Goal: Task Accomplishment & Management: Use online tool/utility

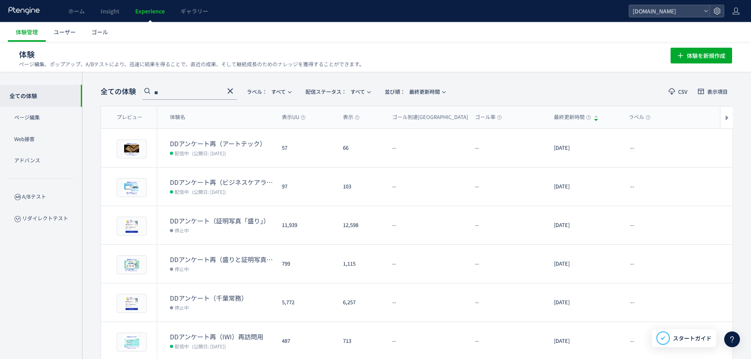
scroll to position [185, 0]
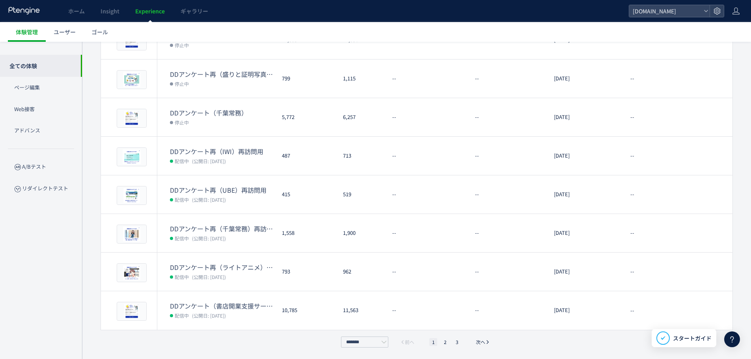
click at [85, 268] on div "全ての体験 ** ラベル： すべて 配信ステータス​： すべて 並び順： 最終更新時間 CSV 表示項目 プレビュー 体験名 表示UU 表示 ゴール到達UU …" at bounding box center [416, 122] width 669 height 473
click at [19, 323] on div "全ての体験 ページ編集 Web接客 アドバンス A/Bテスト リダイレクトテスト" at bounding box center [41, 185] width 82 height 287
click at [446, 342] on li "2" at bounding box center [445, 342] width 8 height 8
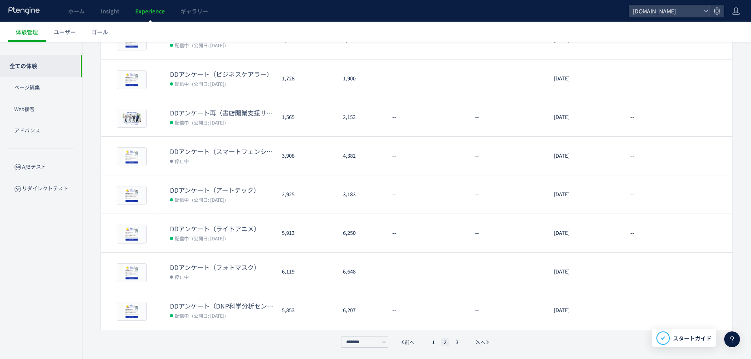
click at [106, 347] on div "全ての体験 ** ラベル： すべて 配信ステータス​： すべて 並び順： 最終更新時間 CSV 表示項目 プレビュー 体験名 表示UU 表示 ゴール到達UU …" at bounding box center [416, 122] width 669 height 473
click at [458, 343] on li "3" at bounding box center [457, 342] width 8 height 8
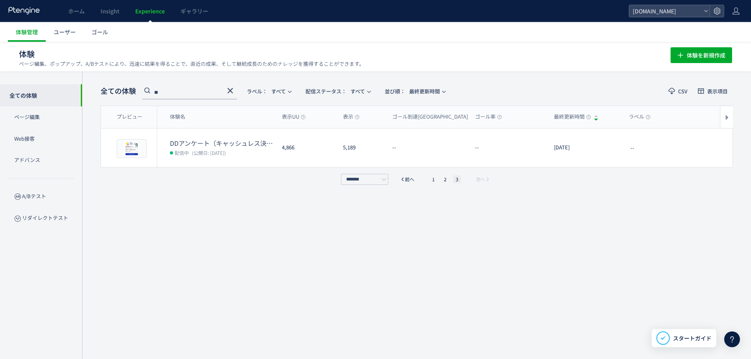
scroll to position [0, 0]
click at [187, 205] on div "全ての体験 ** ラベル： すべて 配信ステータス​： すべて 並び順： 最終更新時間 CSV 表示項目 プレビュー 体験名 表示UU 表示 ゴール到達UU …" at bounding box center [417, 215] width 632 height 264
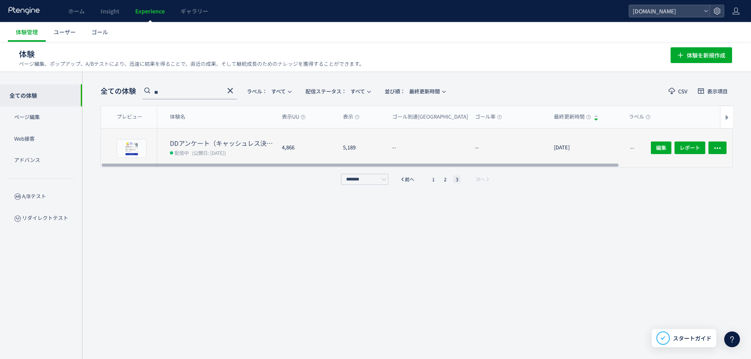
click at [243, 146] on dt "DDアンケート（キャッシュレス決裁×IWI）" at bounding box center [223, 143] width 106 height 9
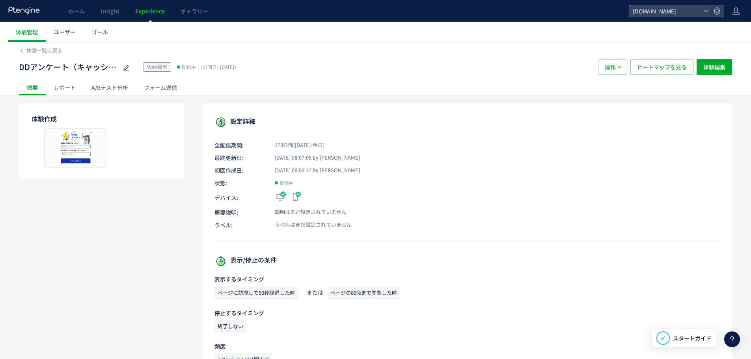
click at [68, 85] on div "レポート" at bounding box center [65, 88] width 38 height 16
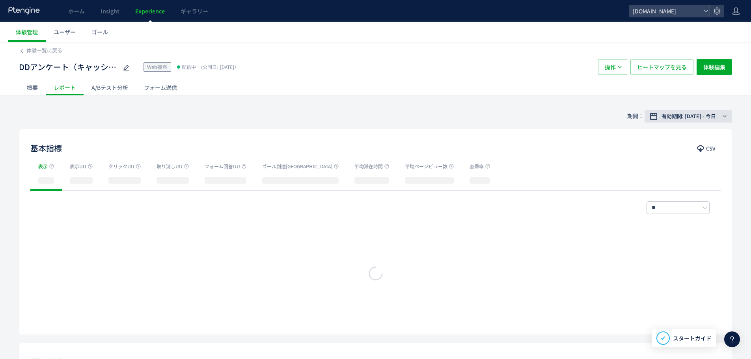
click at [668, 114] on span "有効期間: [DATE] - 今日" at bounding box center [689, 116] width 54 height 8
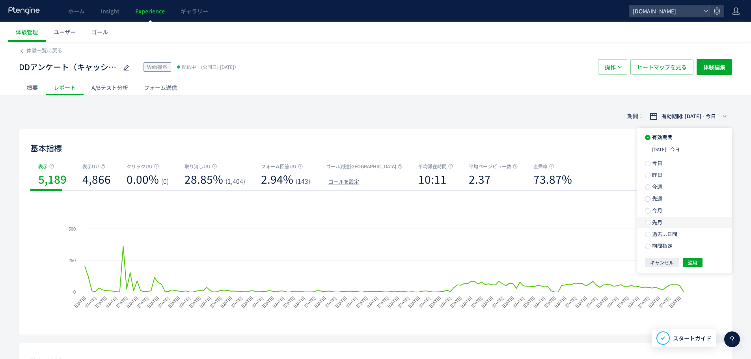
click at [681, 225] on label "先月" at bounding box center [684, 222] width 95 height 11
click at [701, 248] on button "適用" at bounding box center [693, 248] width 20 height 9
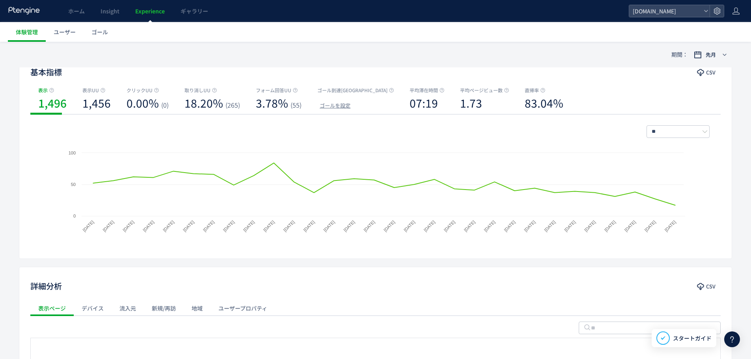
scroll to position [170, 0]
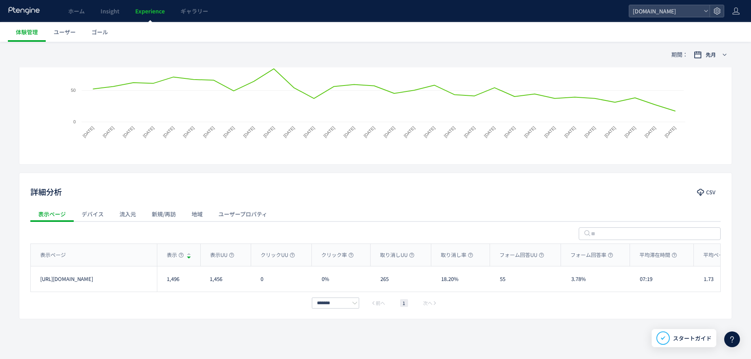
click at [131, 213] on div "流入元" at bounding box center [128, 214] width 32 height 16
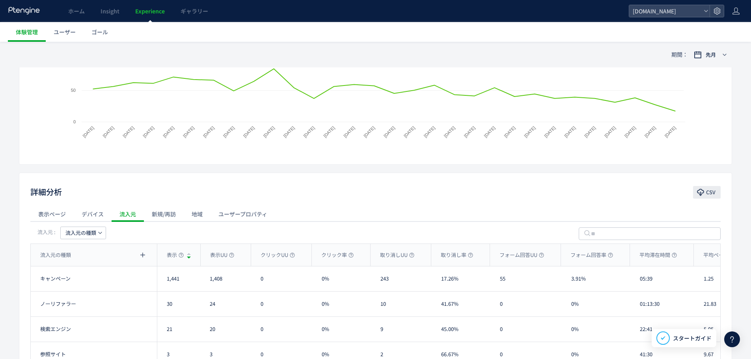
click at [715, 191] on span "CSV" at bounding box center [710, 192] width 9 height 13
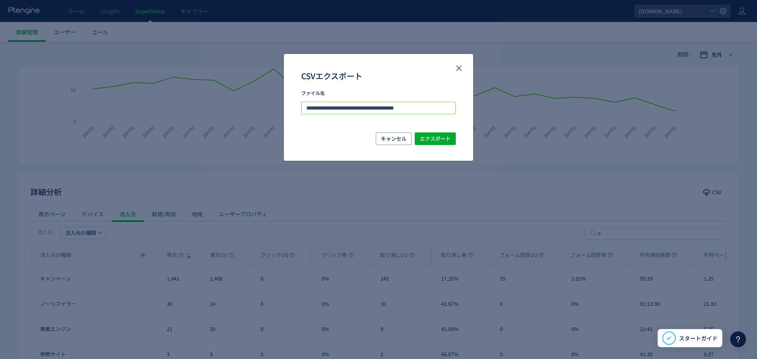
click at [413, 107] on input "**********" at bounding box center [378, 108] width 155 height 13
type input "**********"
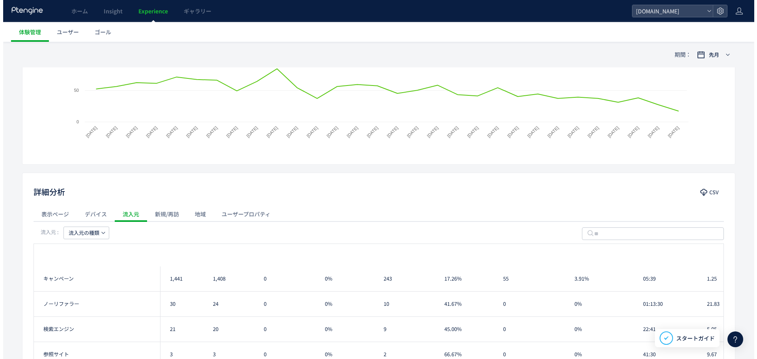
scroll to position [0, 0]
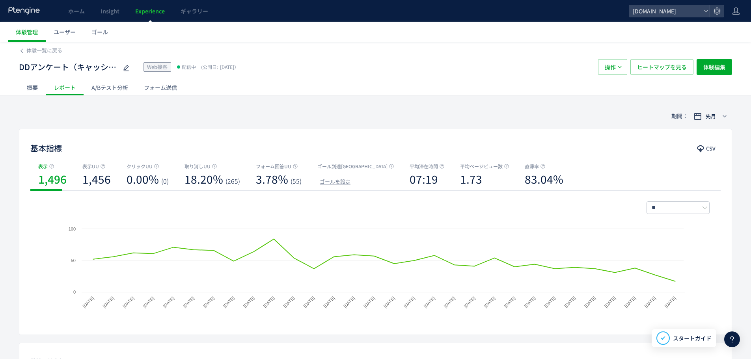
click at [162, 87] on div "フォーム送信" at bounding box center [160, 88] width 49 height 16
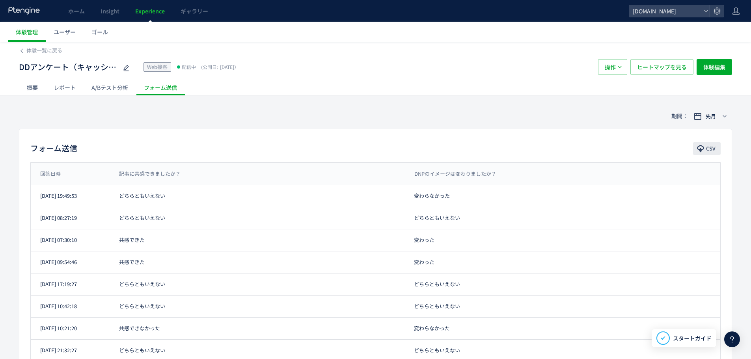
click at [705, 148] on button "CSV" at bounding box center [707, 148] width 28 height 13
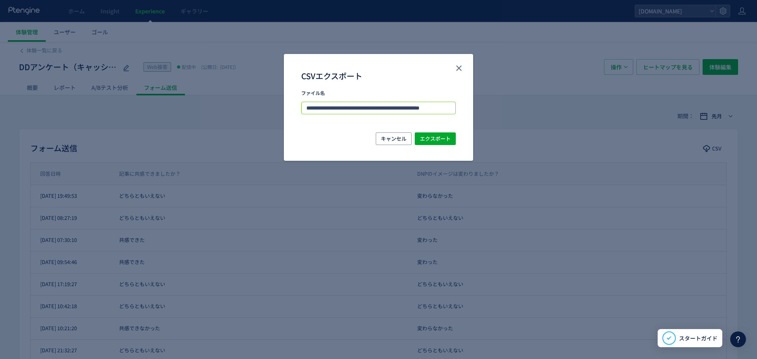
click at [414, 106] on input "**********" at bounding box center [378, 108] width 155 height 13
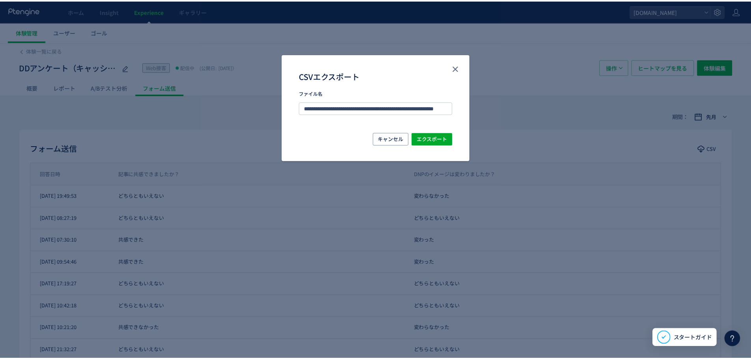
scroll to position [0, 11]
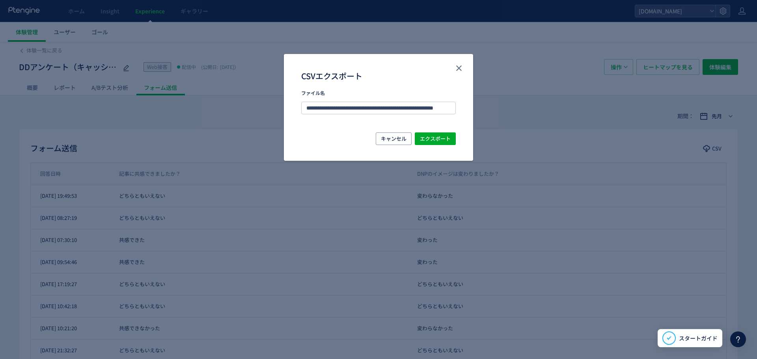
type input "**********"
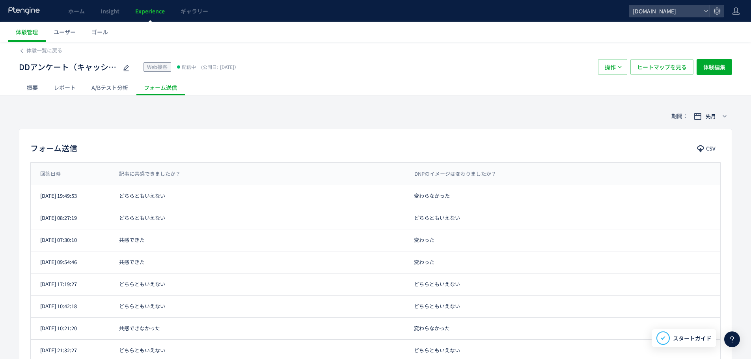
click at [386, 117] on div "期間： 先月" at bounding box center [375, 116] width 713 height 26
click at [32, 52] on span "体験一覧に戻る" at bounding box center [44, 50] width 36 height 7
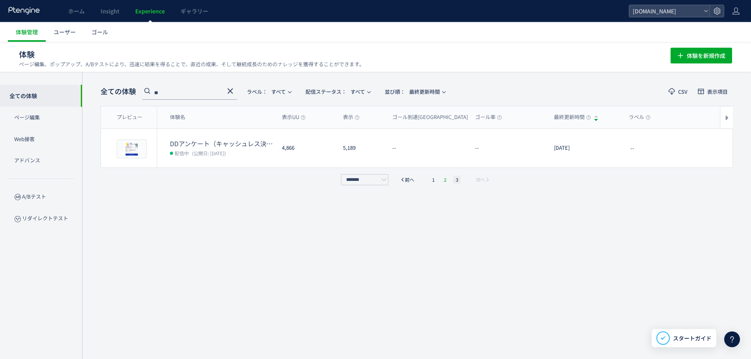
click at [444, 180] on li "2" at bounding box center [445, 180] width 8 height 8
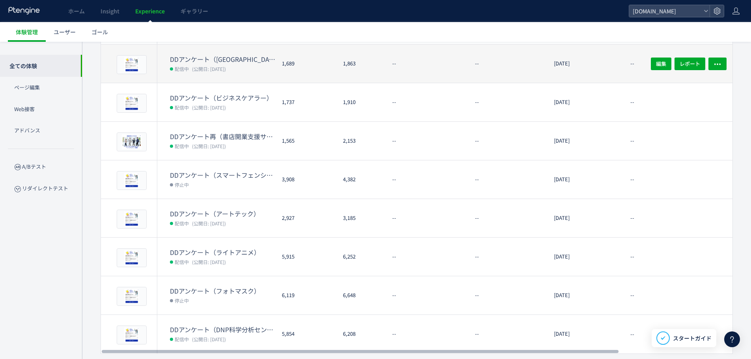
scroll to position [185, 0]
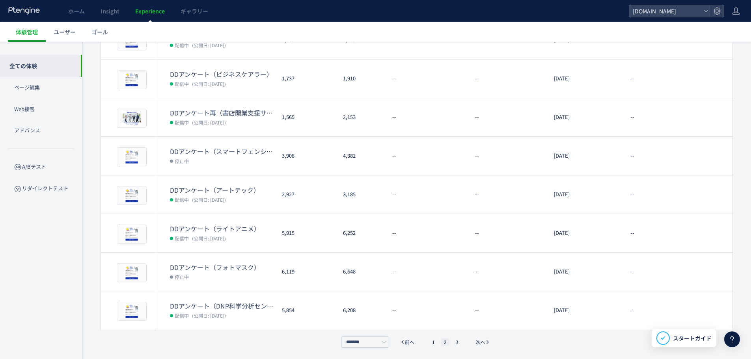
click at [446, 345] on div "******* 前へ 1 2 3 次へ" at bounding box center [416, 342] width 155 height 11
click at [444, 344] on li "2" at bounding box center [445, 342] width 8 height 8
click at [433, 345] on li "1" at bounding box center [433, 342] width 8 height 8
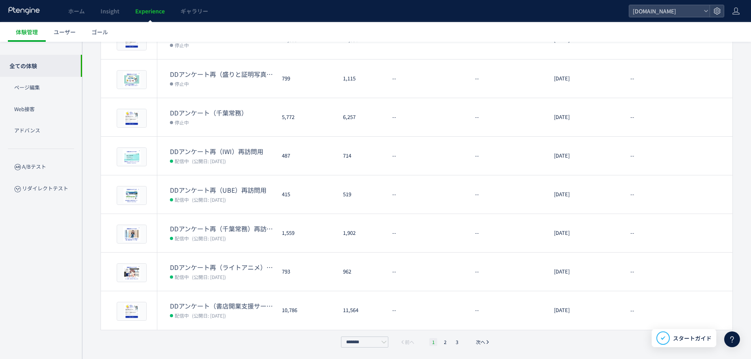
click at [431, 341] on li "1" at bounding box center [433, 342] width 8 height 8
click at [433, 342] on li "1" at bounding box center [433, 342] width 8 height 8
click at [433, 340] on li "1" at bounding box center [433, 342] width 8 height 8
click at [433, 341] on li "1" at bounding box center [433, 342] width 8 height 8
click at [447, 343] on li "2" at bounding box center [445, 342] width 8 height 8
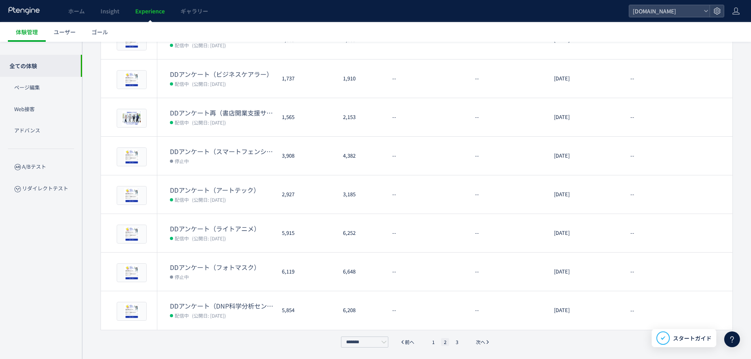
click at [133, 340] on div "******* 前へ 1 2 3 次へ" at bounding box center [417, 342] width 632 height 11
click at [434, 343] on li "1" at bounding box center [433, 342] width 8 height 8
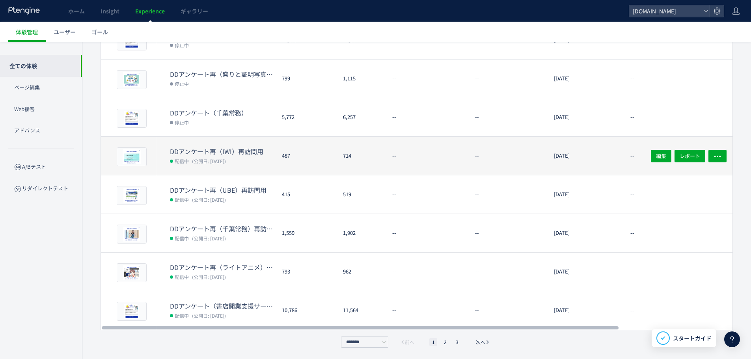
click at [226, 148] on dt "DDアンケート再（IWI）再訪問用" at bounding box center [223, 151] width 106 height 9
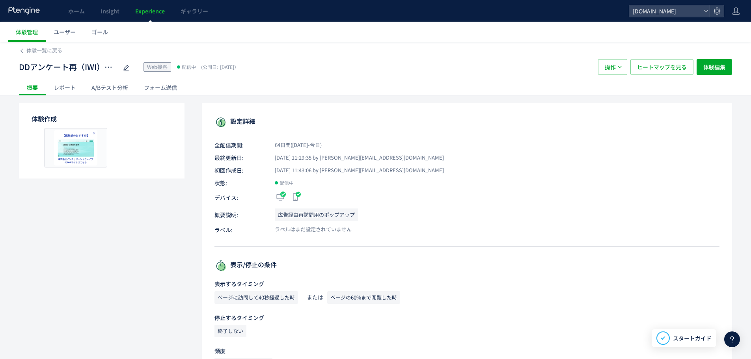
click at [63, 93] on div "レポート" at bounding box center [65, 88] width 38 height 16
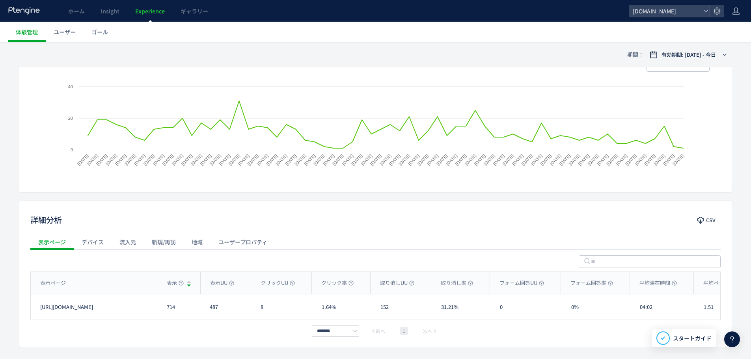
scroll to position [170, 0]
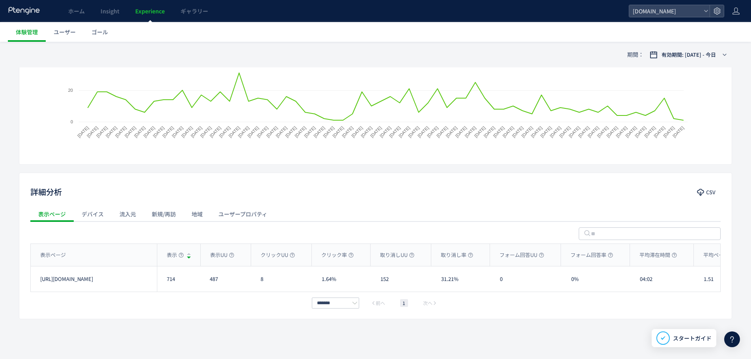
click at [130, 214] on div "流入元" at bounding box center [128, 214] width 32 height 16
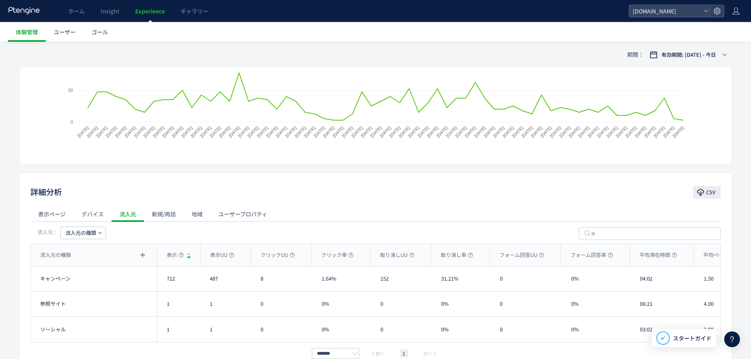
click at [704, 194] on icon "button" at bounding box center [701, 192] width 8 height 8
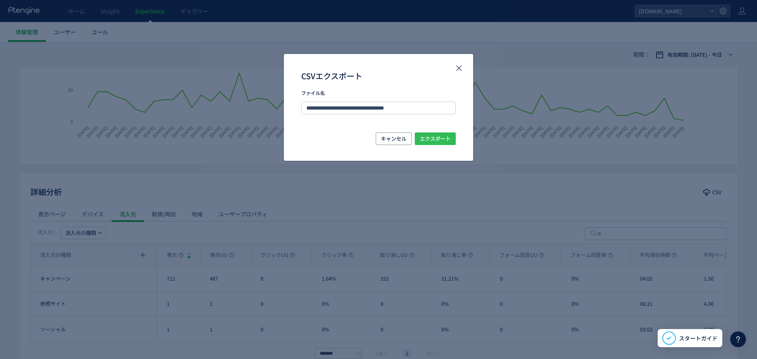
click at [438, 140] on span "エクスポート" at bounding box center [435, 138] width 31 height 13
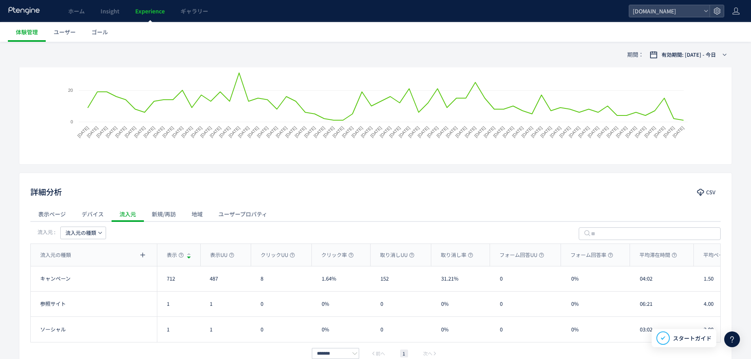
drag, startPoint x: 78, startPoint y: 172, endPoint x: 87, endPoint y: 178, distance: 11.4
click at [78, 172] on div "期間： 有効期間: [DATE] - 今日 基本指標 CSV 表示 714 表示UU 487 クリックUU 1.64% (8) 取り消しUU 31.21% (…" at bounding box center [375, 171] width 751 height 476
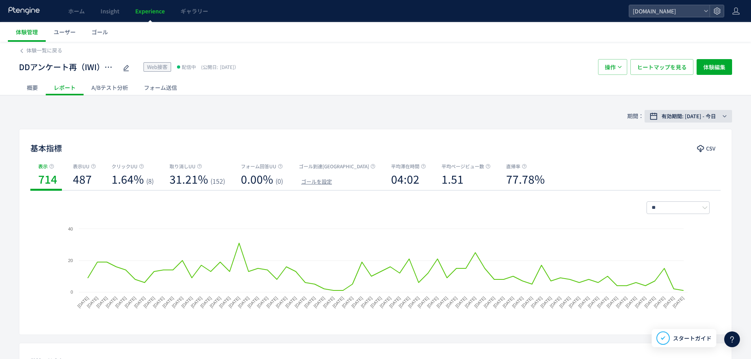
click at [679, 117] on span "有効期間: [DATE] - 今日" at bounding box center [689, 116] width 54 height 8
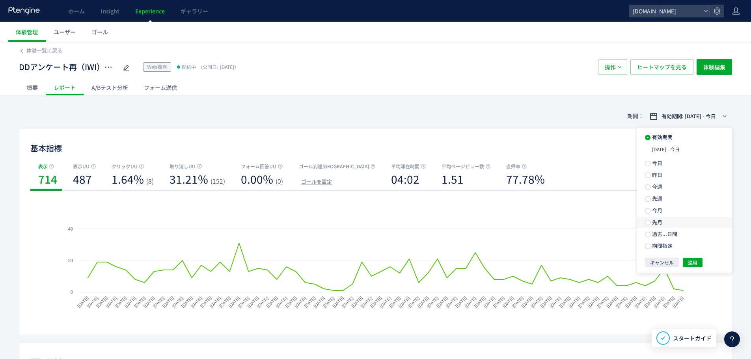
click at [673, 218] on label "先月" at bounding box center [684, 222] width 95 height 11
click at [692, 247] on span "適用" at bounding box center [692, 248] width 9 height 9
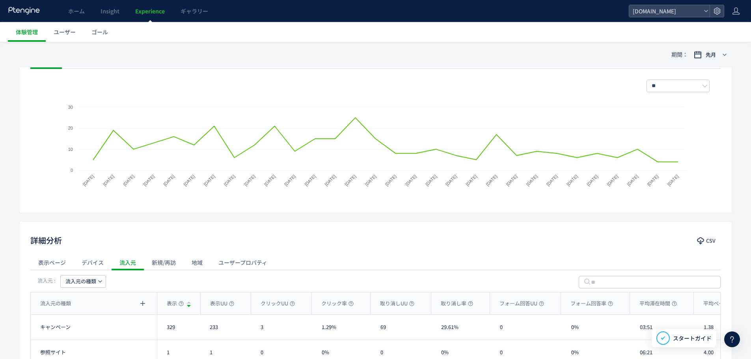
scroll to position [221, 0]
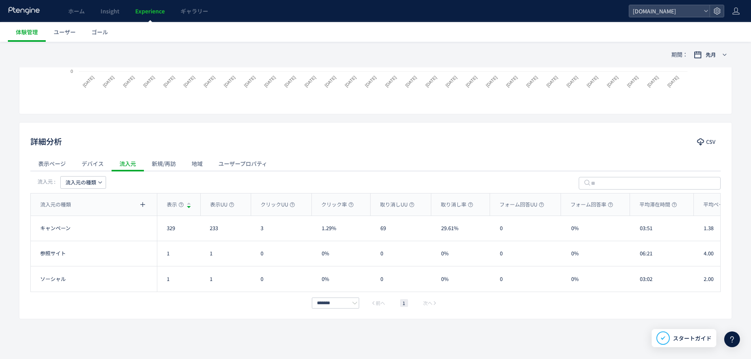
click at [703, 134] on div "詳細分析 CSV 表示ページ デバイス 流入元 新規/再訪 地域 ユーザープロパティ 流入元 : 流入元の種類 流入元の種類 表示 表示UU クリックUU ク…" at bounding box center [375, 220] width 713 height 197
click at [704, 140] on icon "button" at bounding box center [701, 142] width 8 height 8
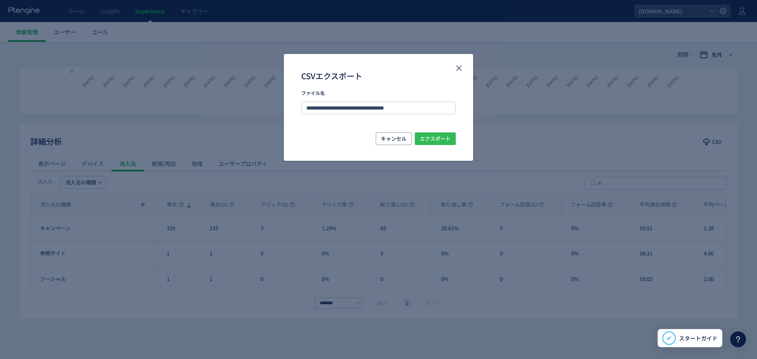
click at [436, 141] on span "エクスポート" at bounding box center [435, 138] width 31 height 13
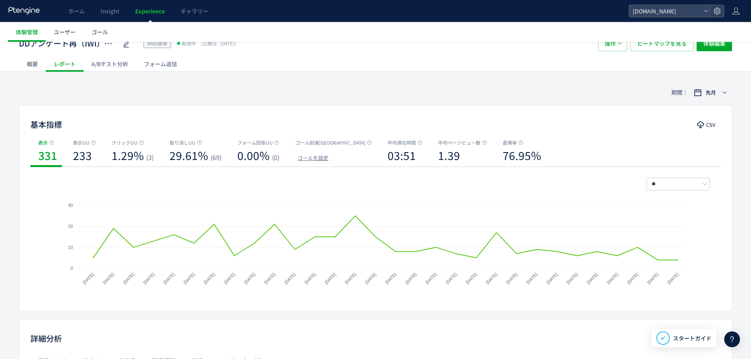
scroll to position [0, 0]
